Goal: Task Accomplishment & Management: Manage account settings

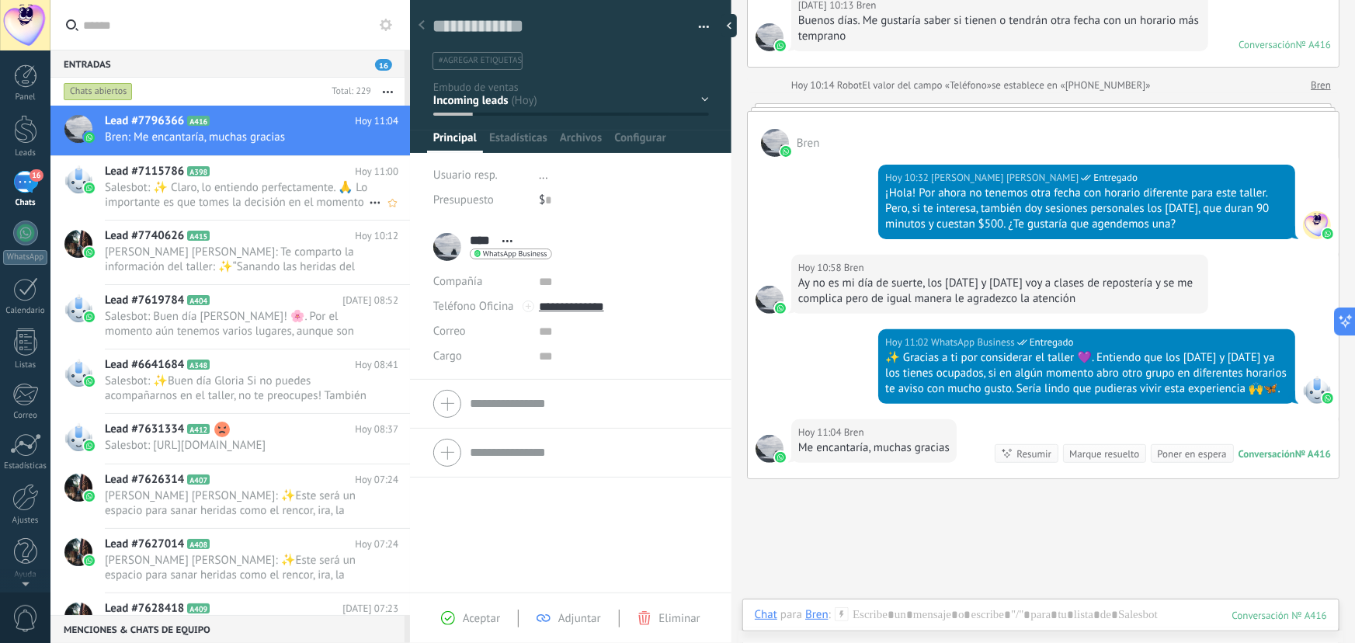
scroll to position [114, 0]
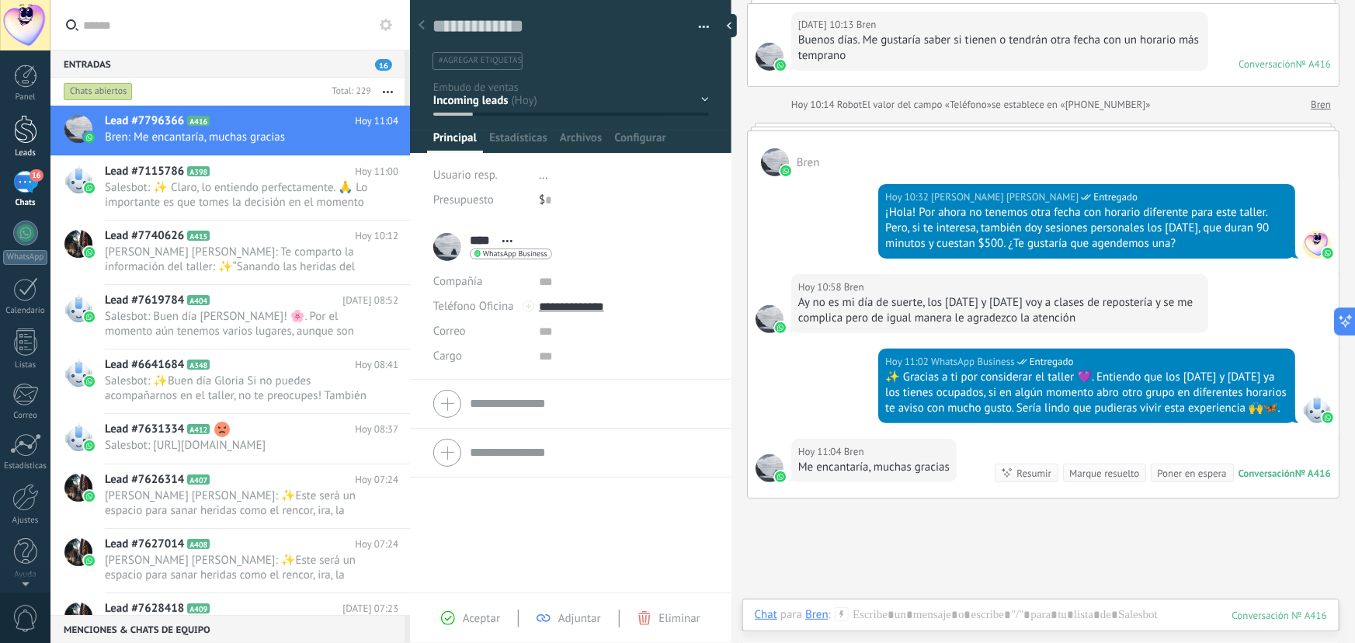
click at [23, 139] on div at bounding box center [25, 129] width 23 height 29
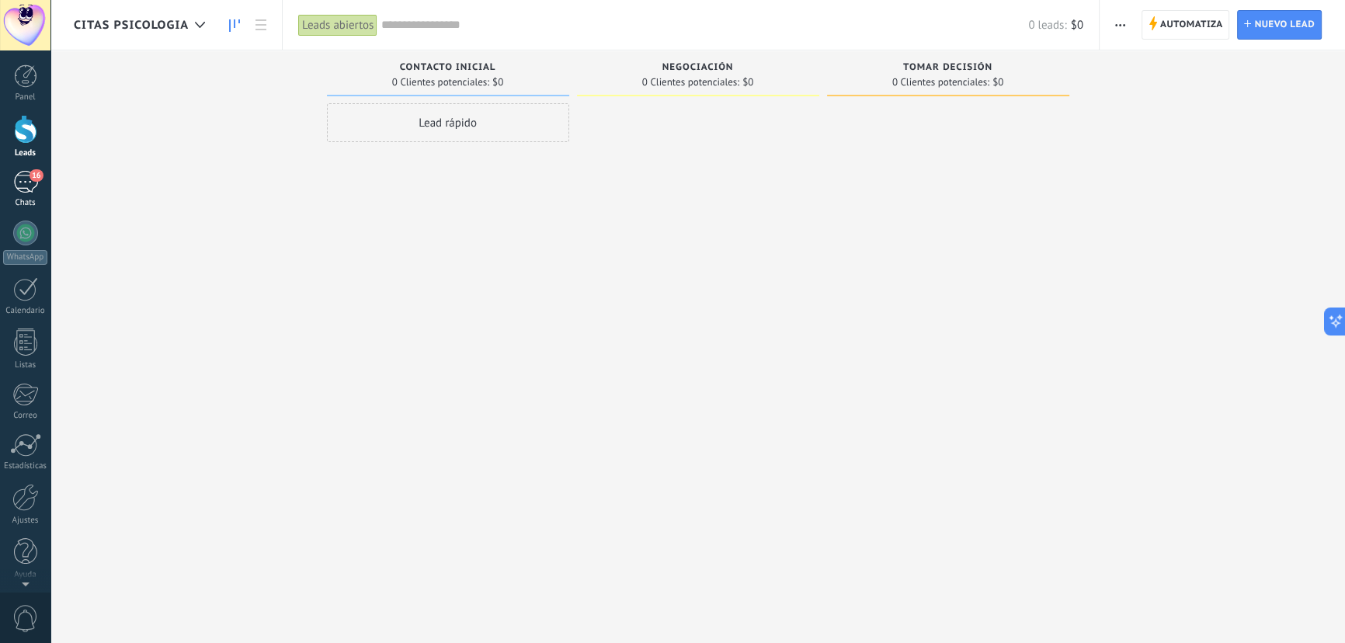
click at [25, 182] on div "16" at bounding box center [25, 182] width 25 height 23
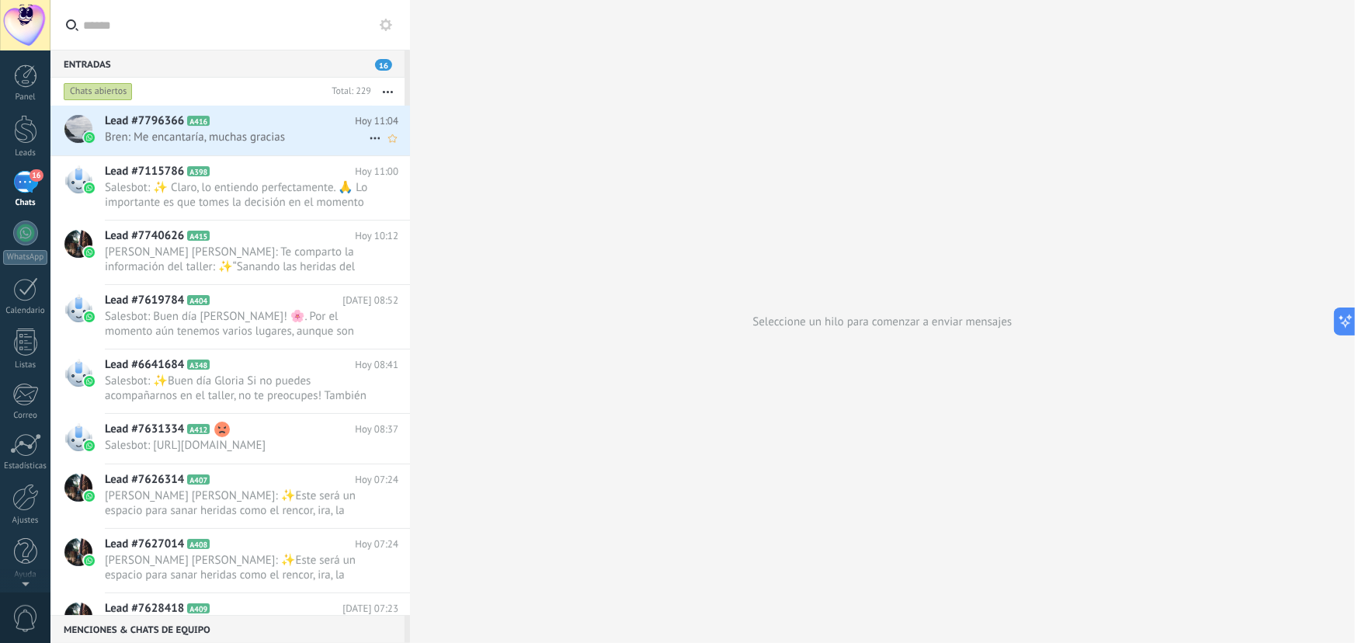
click at [277, 134] on span "Bren: Me encantaría, muchas gracias" at bounding box center [237, 137] width 264 height 15
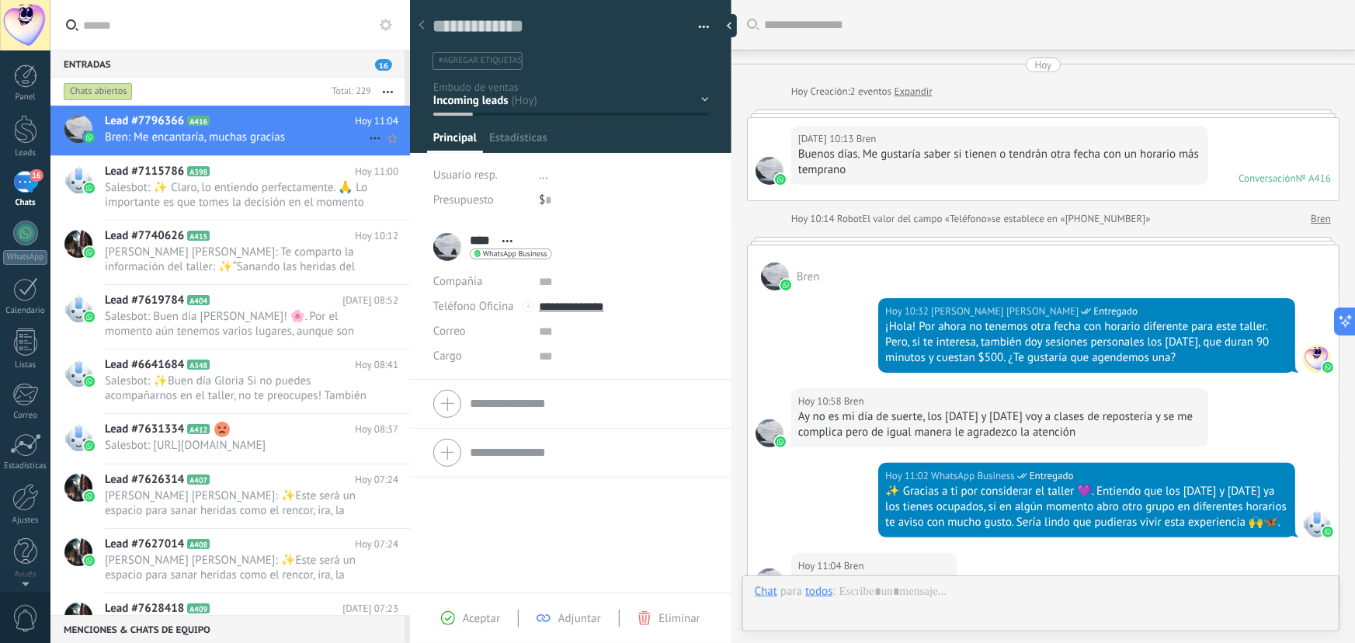
scroll to position [23, 0]
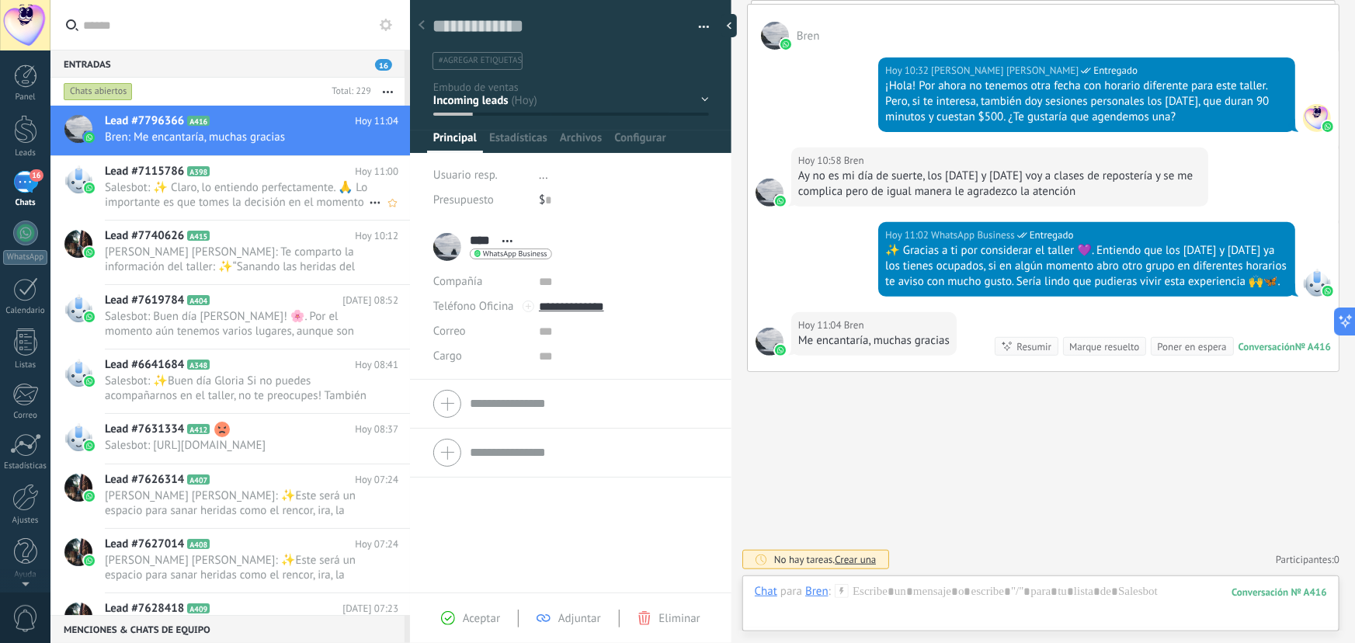
click at [264, 189] on span "Salesbot: ✨ Claro, lo entiendo perfectamente. 🙏 Lo importante es que tomes la d…" at bounding box center [237, 195] width 264 height 30
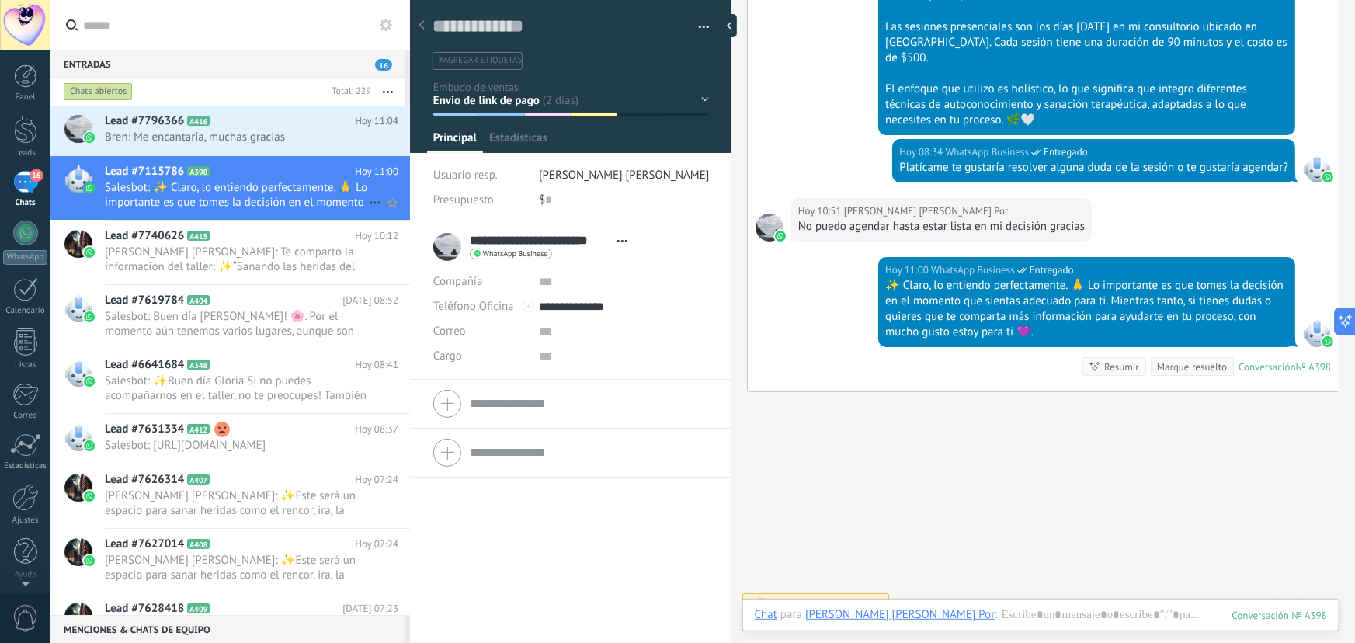
scroll to position [23, 0]
click at [173, 139] on span "Bren: Me encantaría, muchas gracias" at bounding box center [237, 137] width 264 height 15
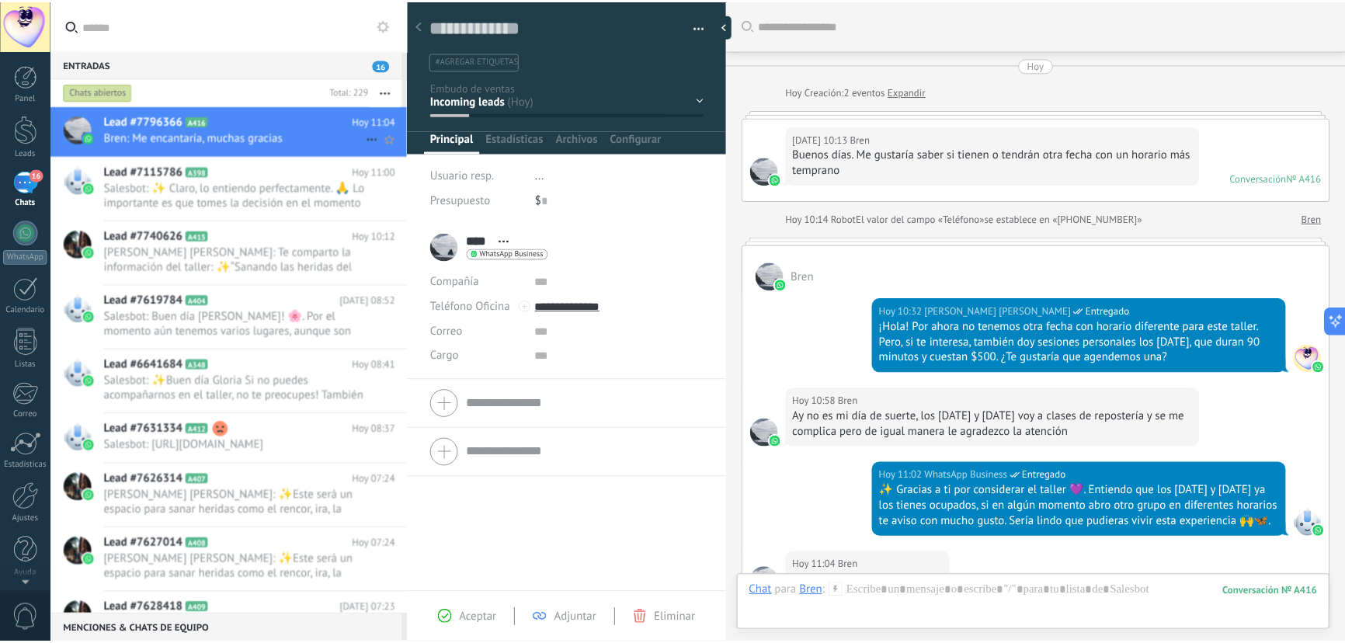
scroll to position [255, 0]
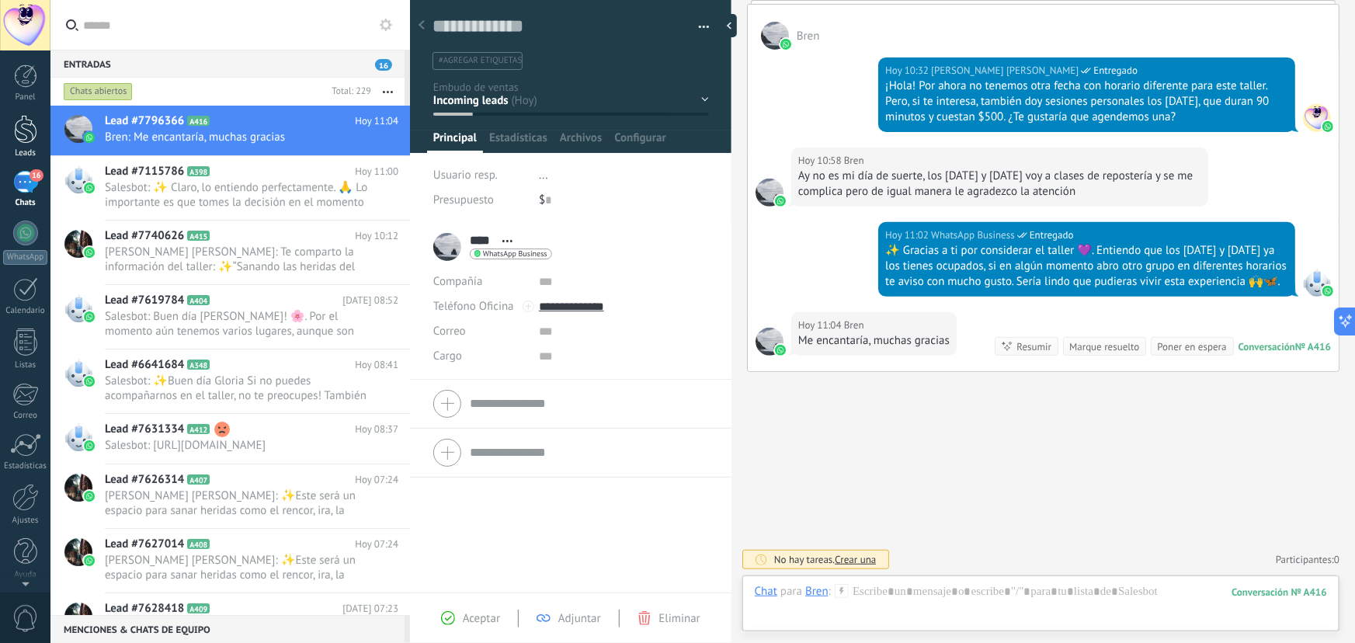
click at [26, 137] on div at bounding box center [25, 129] width 23 height 29
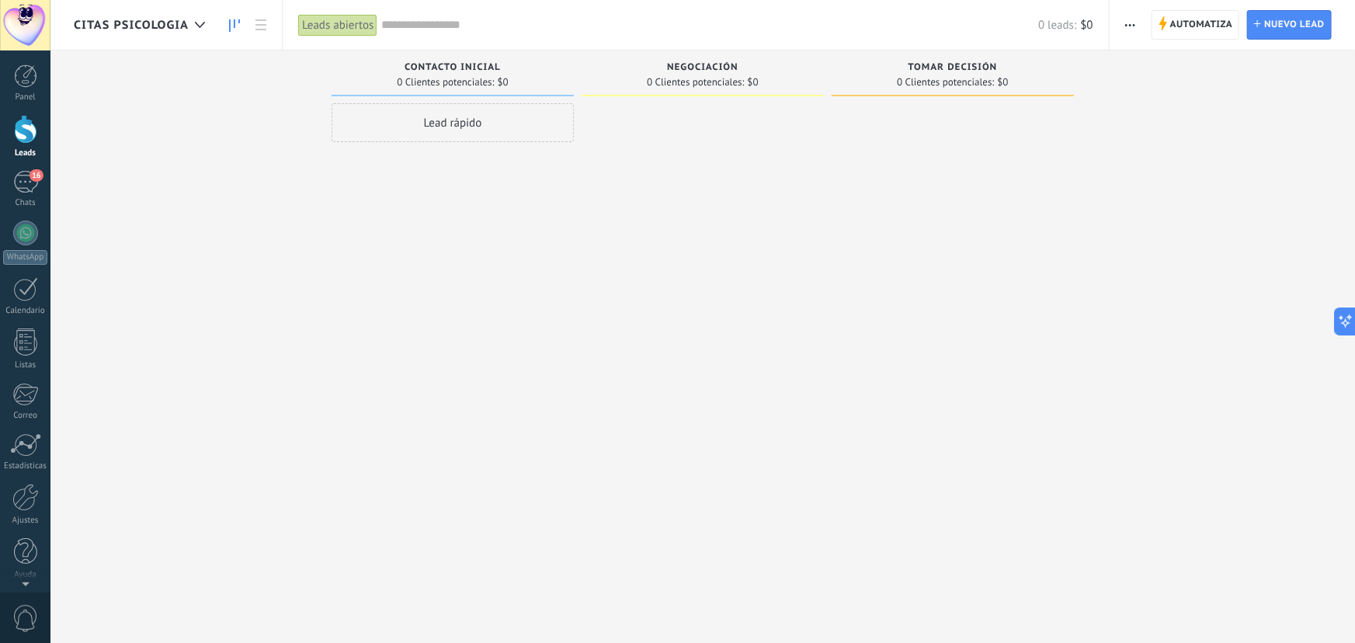
click at [33, 137] on div at bounding box center [25, 129] width 23 height 29
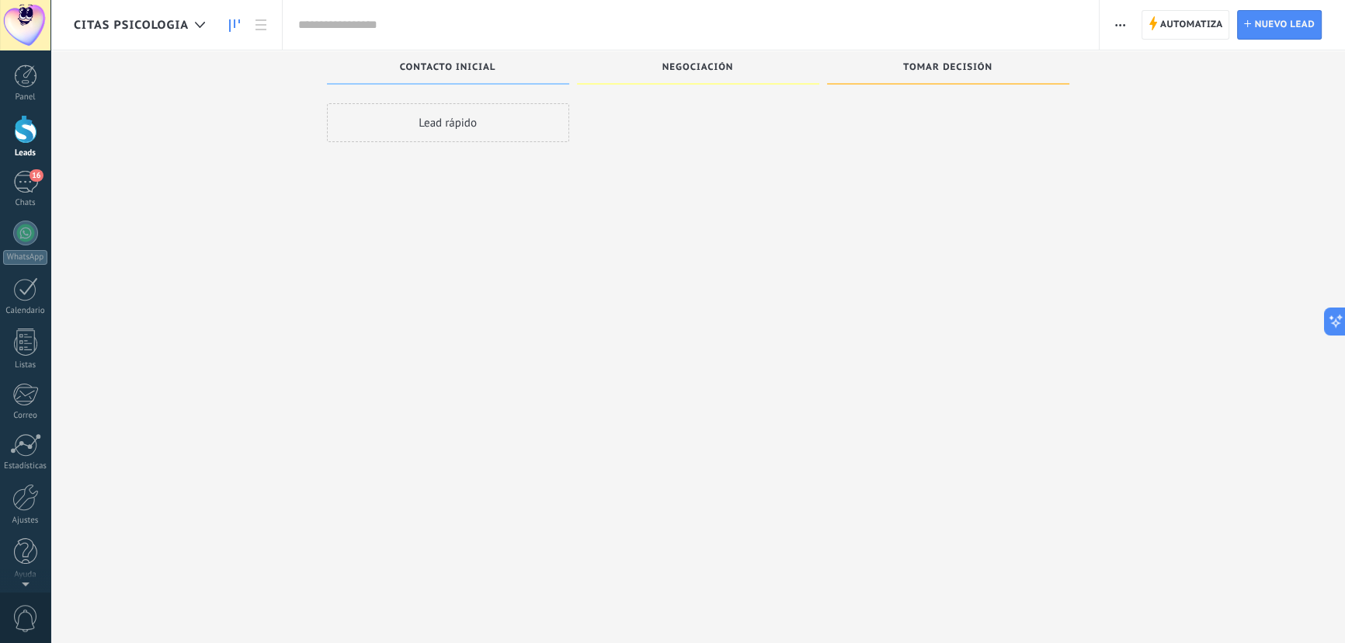
click at [33, 137] on div at bounding box center [25, 129] width 23 height 29
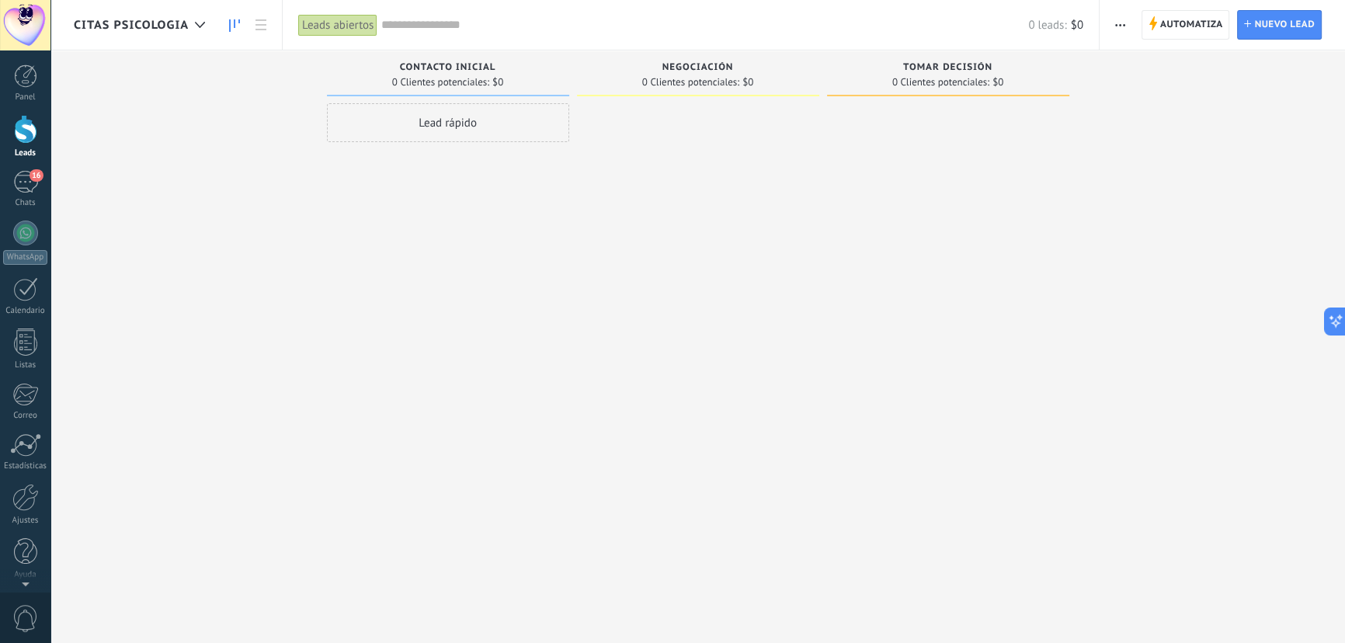
click at [161, 29] on span "Citas Psicologia" at bounding box center [131, 25] width 115 height 15
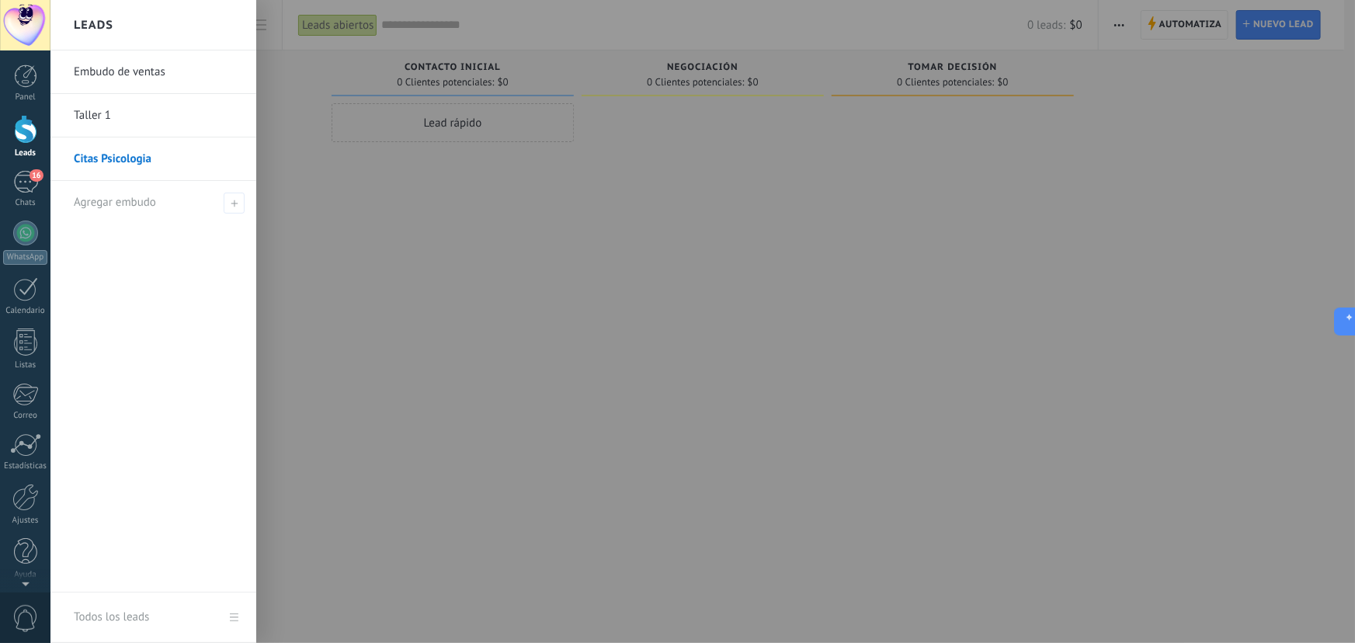
click at [109, 114] on link "Taller 1" at bounding box center [157, 115] width 167 height 43
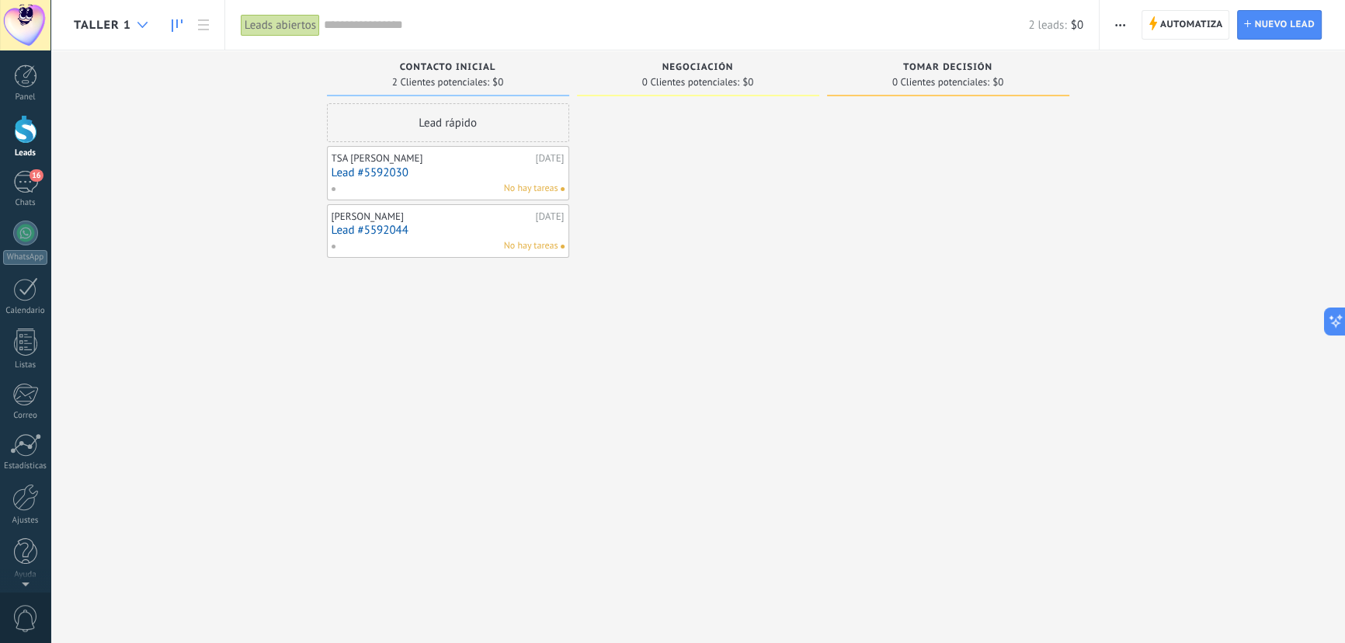
click at [137, 16] on div at bounding box center [143, 25] width 26 height 30
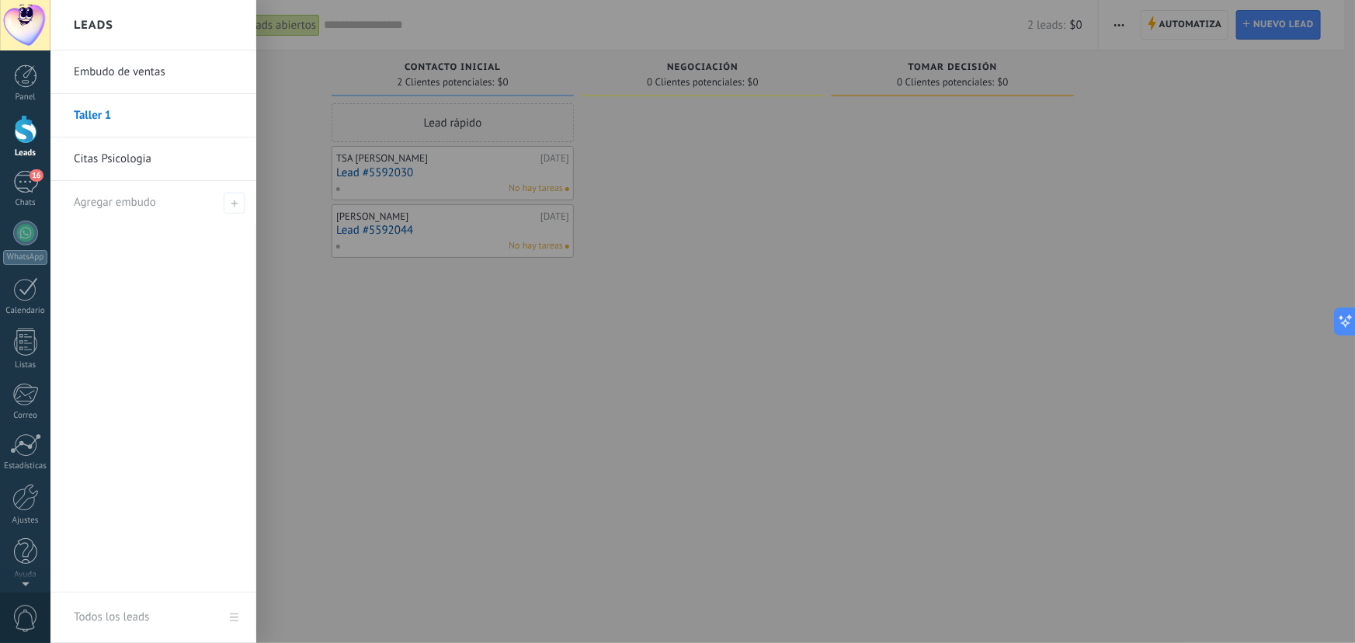
click at [116, 72] on link "Embudo de ventas" at bounding box center [157, 71] width 167 height 43
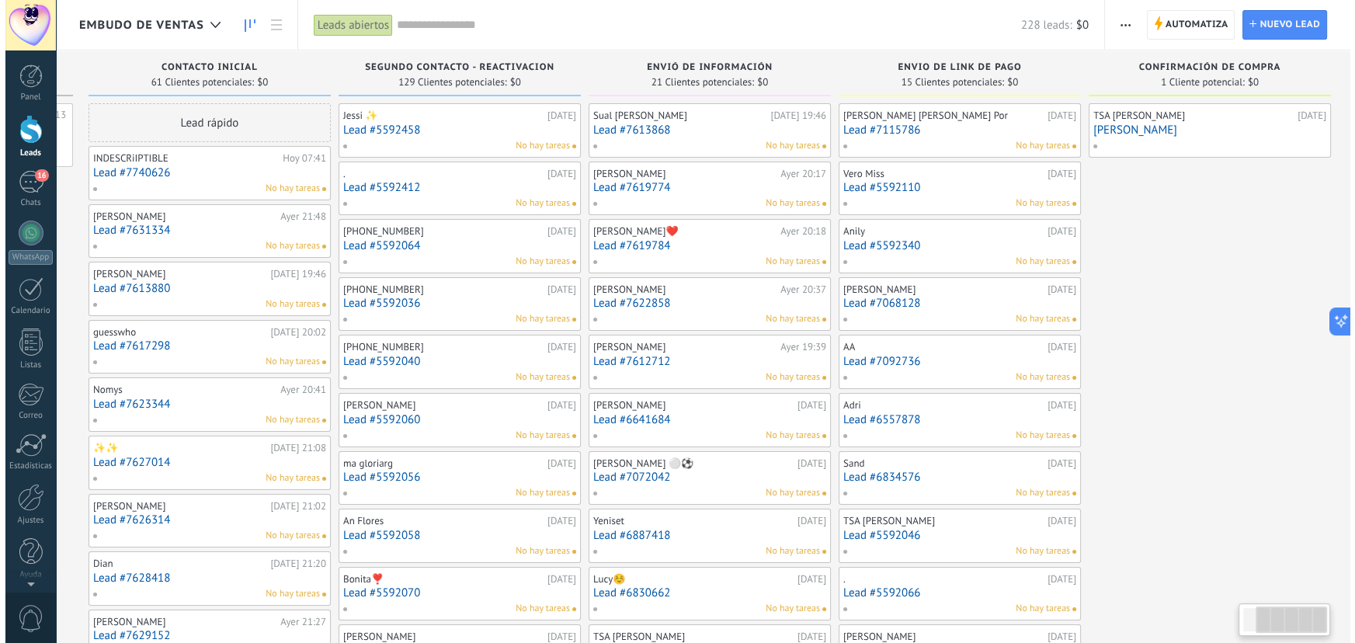
scroll to position [0, 252]
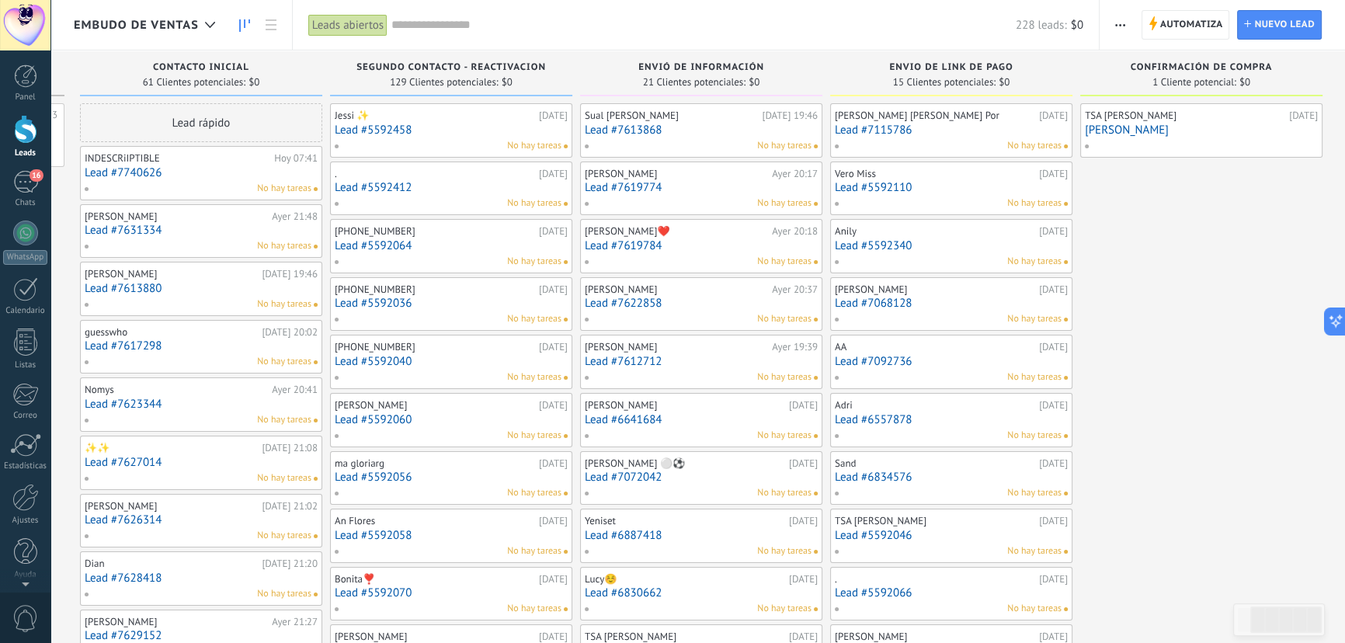
drag, startPoint x: 1327, startPoint y: 243, endPoint x: 1012, endPoint y: 259, distance: 314.8
click at [549, 131] on link "Lead #5592458" at bounding box center [451, 129] width 233 height 13
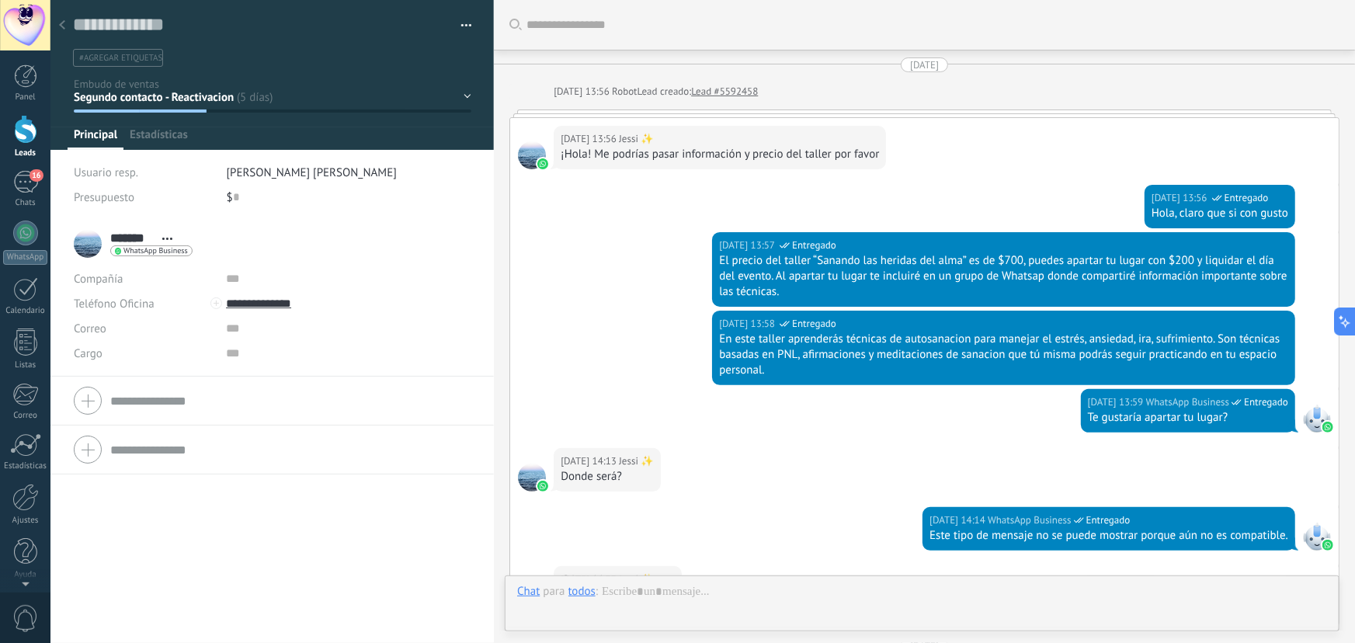
type textarea "**********"
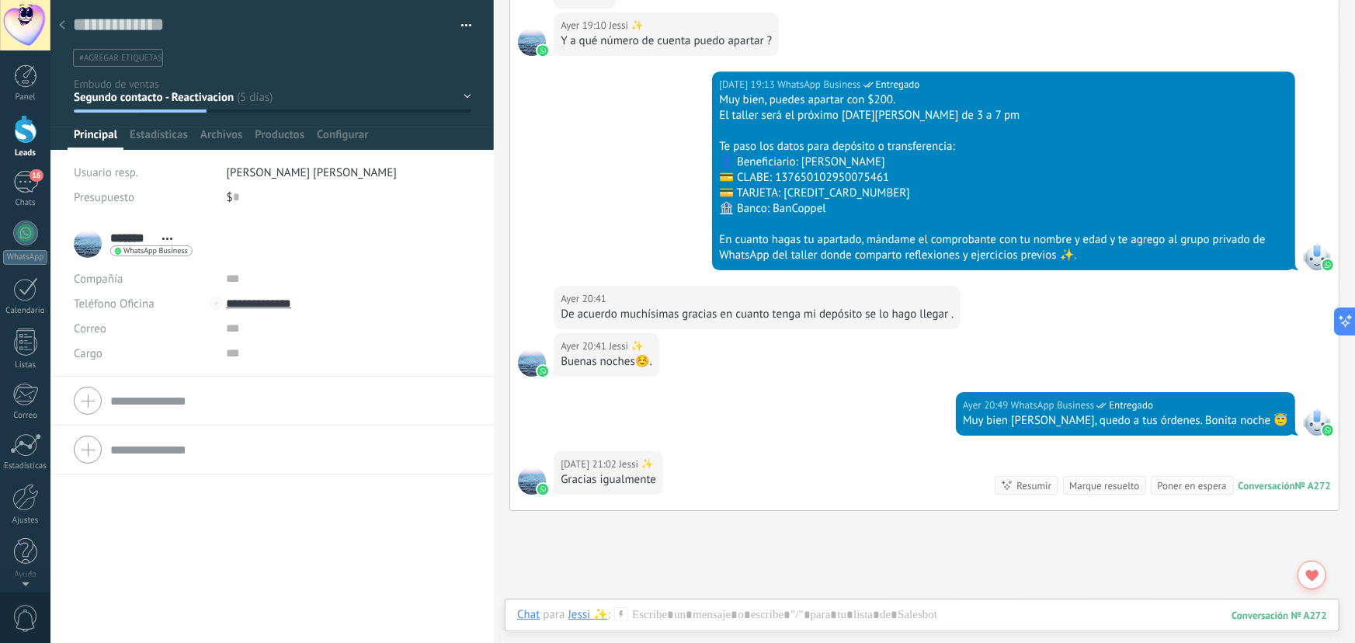
scroll to position [2425, 0]
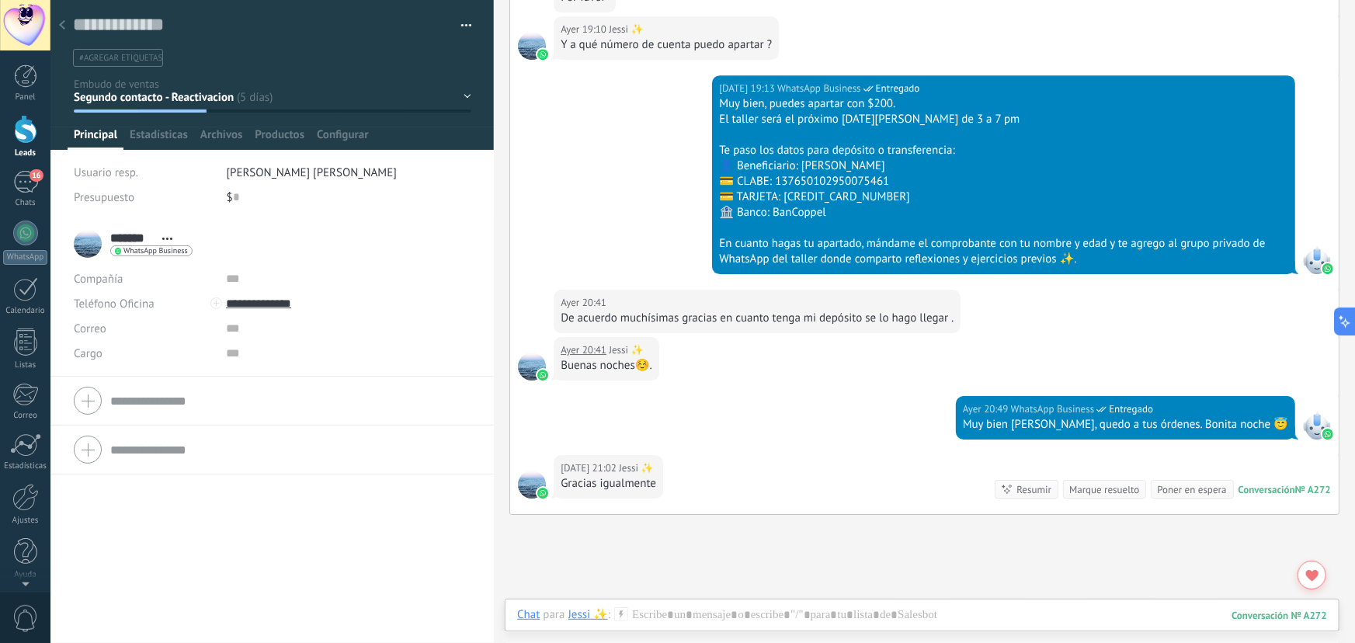
click at [0, 0] on div "Contacto inicial Segundo contacto - Reactivacion Envió de información Envio de …" at bounding box center [0, 0] width 0 height 0
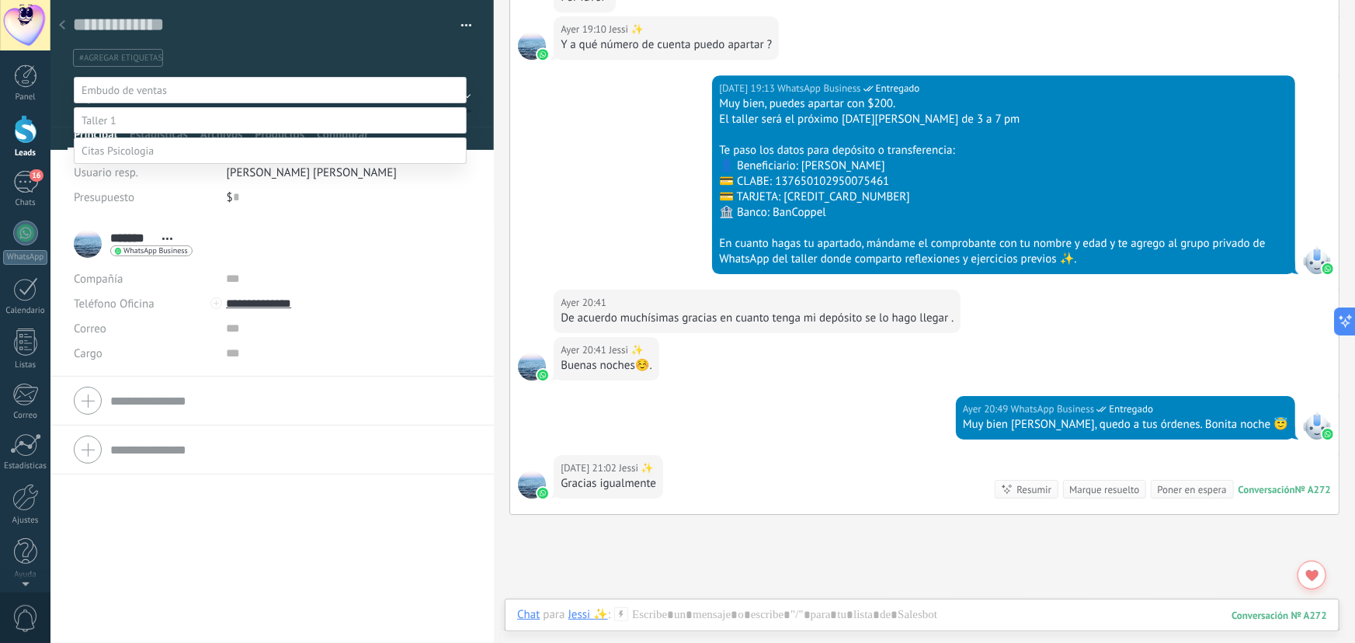
click at [0, 0] on label "Envio de link de pago" at bounding box center [0, 0] width 0 height 0
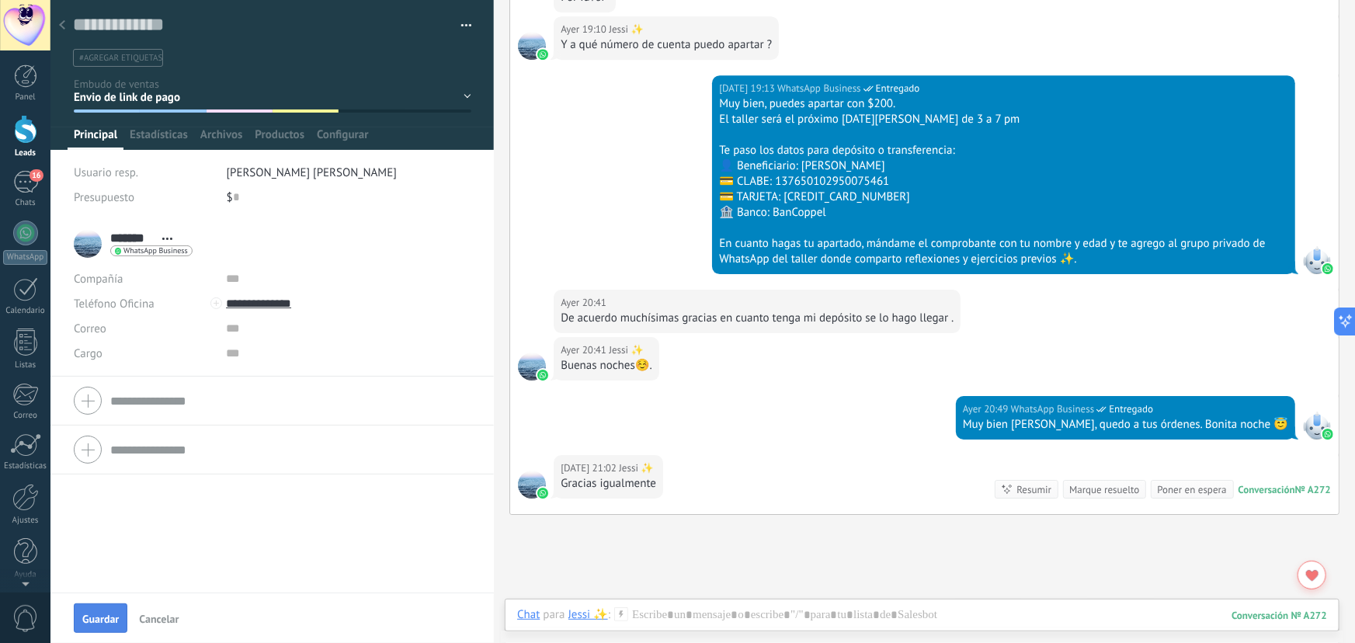
click at [99, 615] on span "Guardar" at bounding box center [100, 618] width 36 height 11
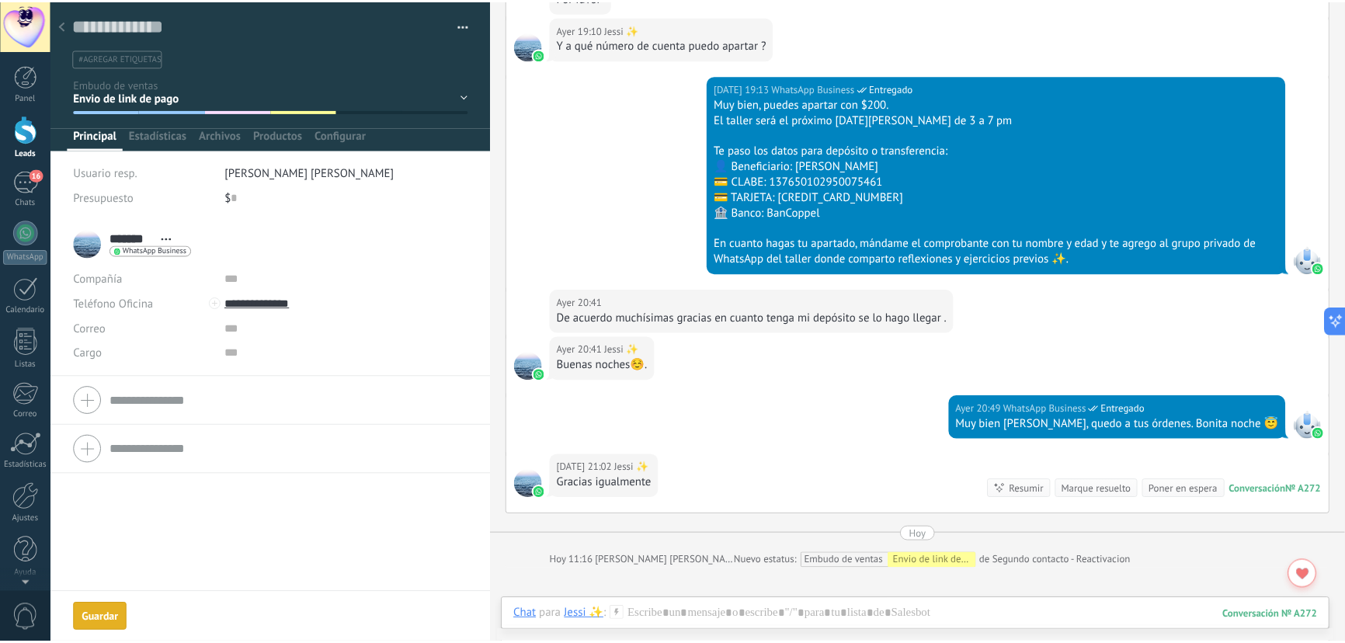
scroll to position [2481, 0]
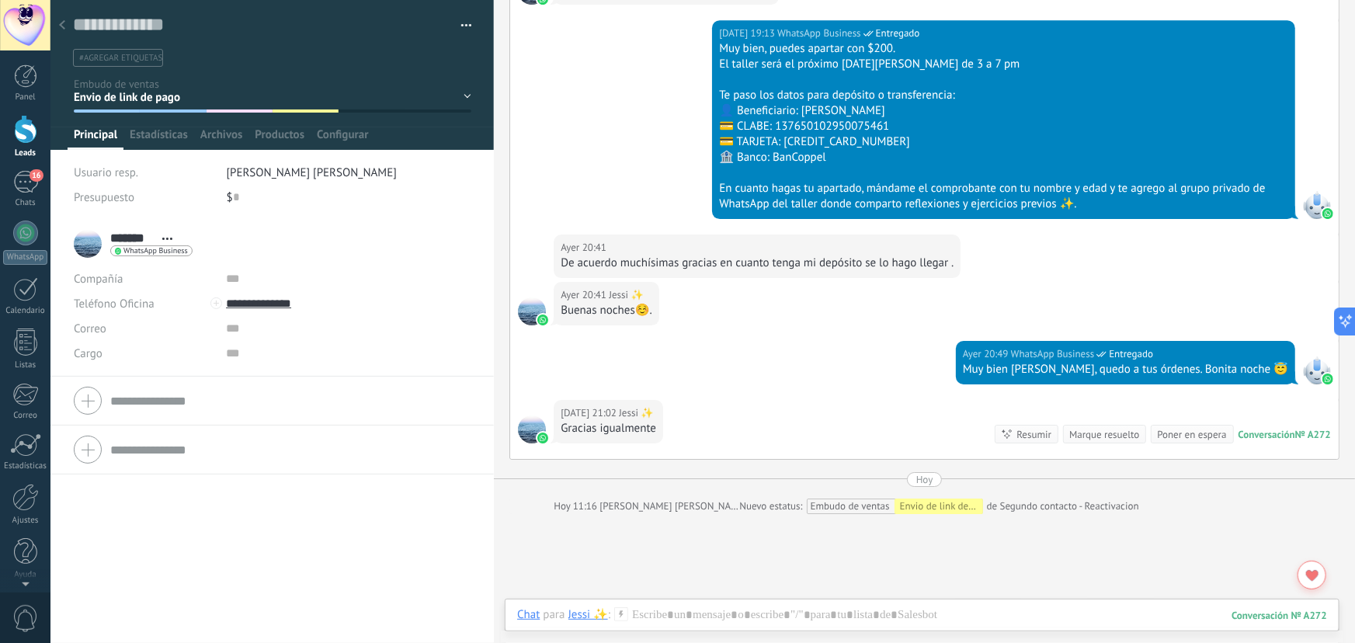
click at [62, 28] on use at bounding box center [62, 24] width 6 height 9
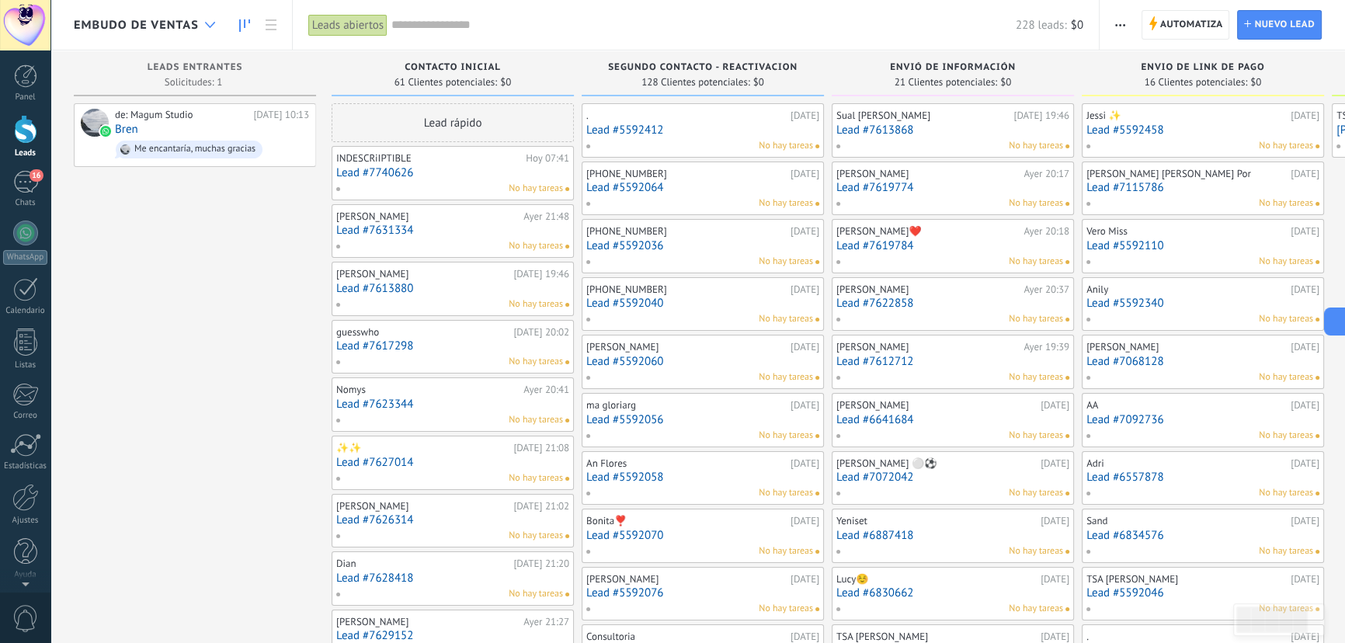
drag, startPoint x: 223, startPoint y: 314, endPoint x: 210, endPoint y: 17, distance: 297.7
